Goal: Information Seeking & Learning: Learn about a topic

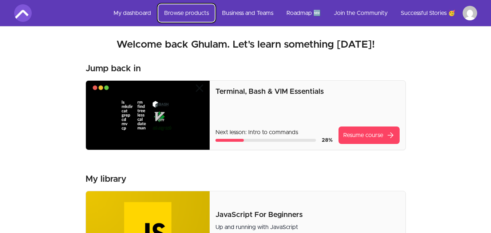
click at [191, 13] on link "Browse products" at bounding box center [186, 12] width 56 height 17
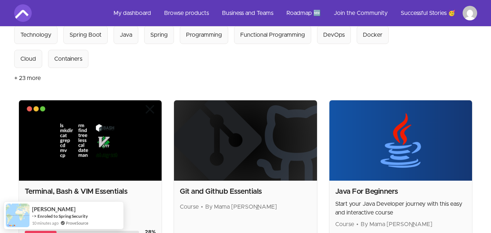
scroll to position [84, 0]
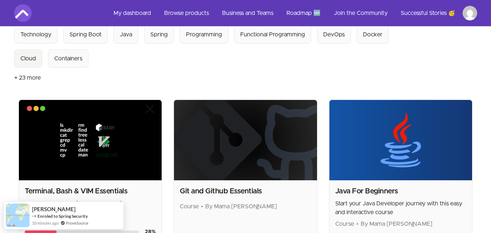
click at [28, 59] on div "Cloud" at bounding box center [28, 58] width 16 height 9
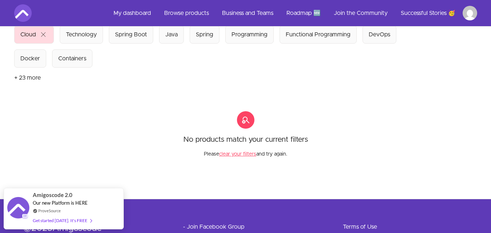
click at [31, 75] on button "+ 23 more" at bounding box center [27, 78] width 27 height 20
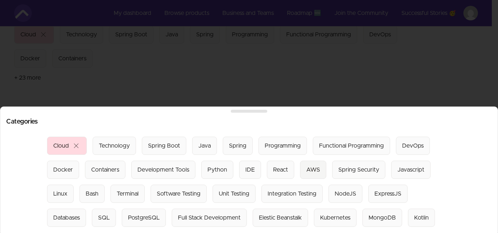
click at [310, 166] on div "AWS" at bounding box center [313, 170] width 14 height 9
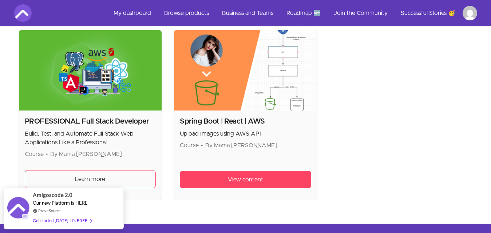
scroll to position [156, 0]
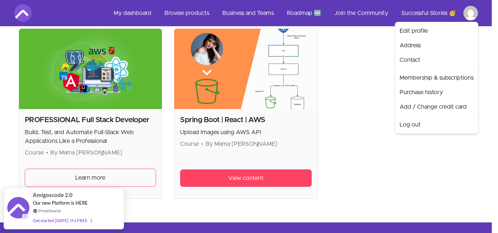
click at [468, 12] on html "Skip to main content Main menu Includes navigation links and user settings My d…" at bounding box center [249, 72] width 498 height 457
click at [412, 125] on link "Log out" at bounding box center [436, 125] width 80 height 15
